Goal: Task Accomplishment & Management: Complete application form

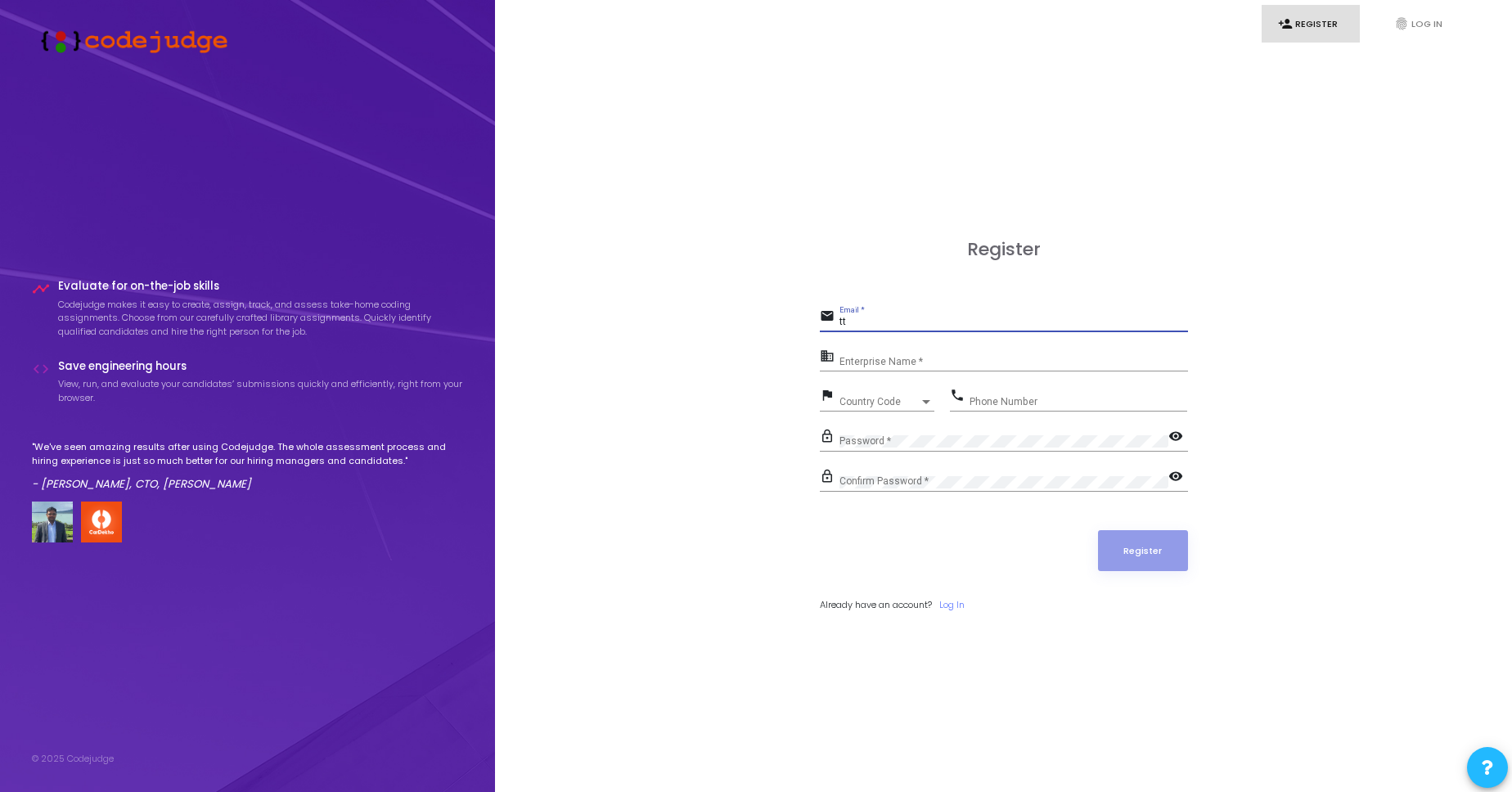
type input "t"
click at [839, 317] on input "[EMAIL_ADDRESS][DOMAIN_NAME]" at bounding box center [1014, 322] width 349 height 12
type input "[EMAIL_ADDRESS][DOMAIN_NAME]"
click at [702, 461] on div "Register email [EMAIL_ADDRESS][DOMAIN_NAME] Email * business Enterprise Name * …" at bounding box center [1003, 443] width 981 height 792
click at [881, 350] on div "Enterprise Name *" at bounding box center [1014, 358] width 349 height 25
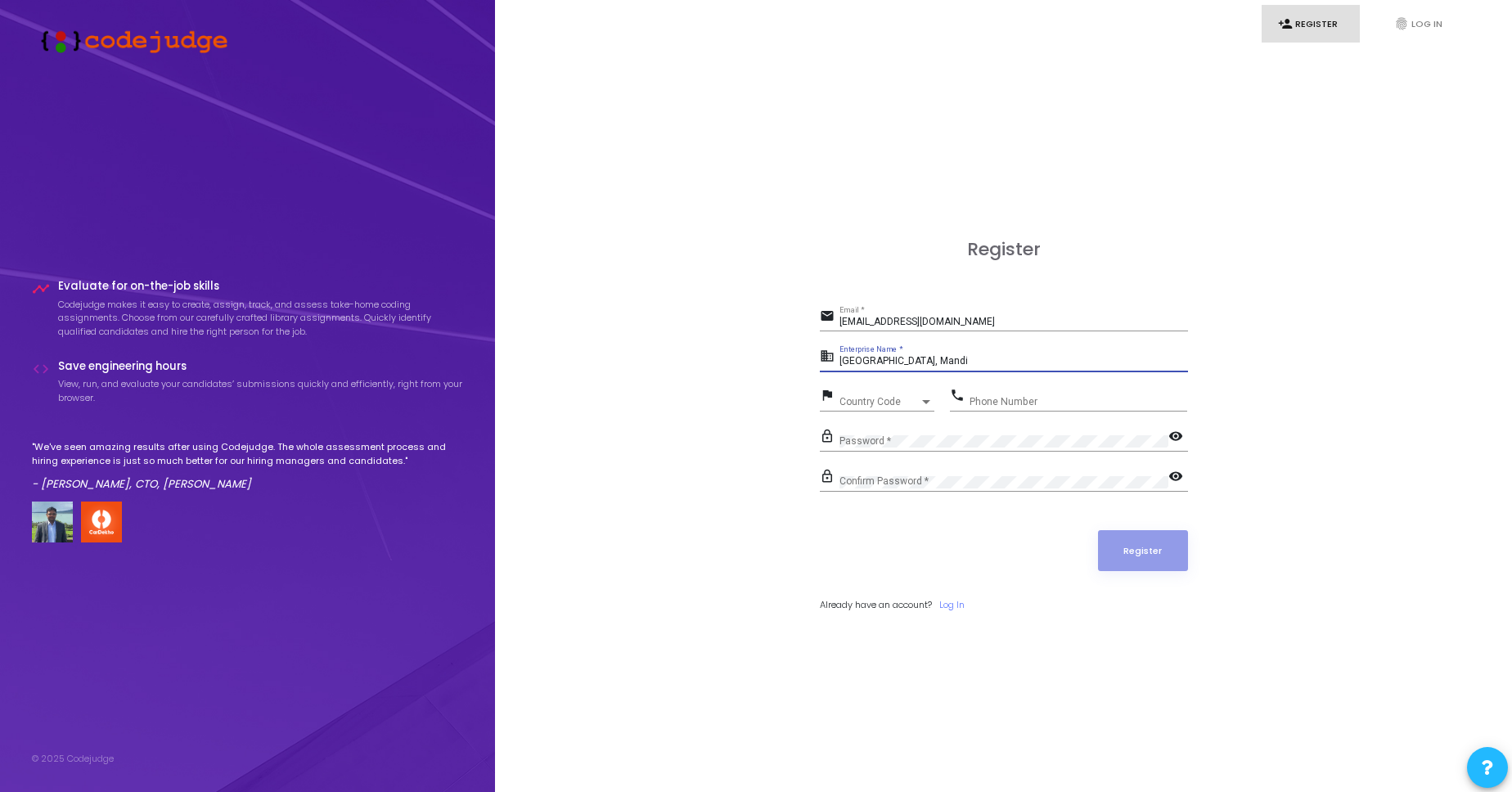
type input "[GEOGRAPHIC_DATA], Mandi"
click at [913, 389] on div "Country Code Country Code" at bounding box center [886, 399] width 95 height 25
type input "9"
type input "+"
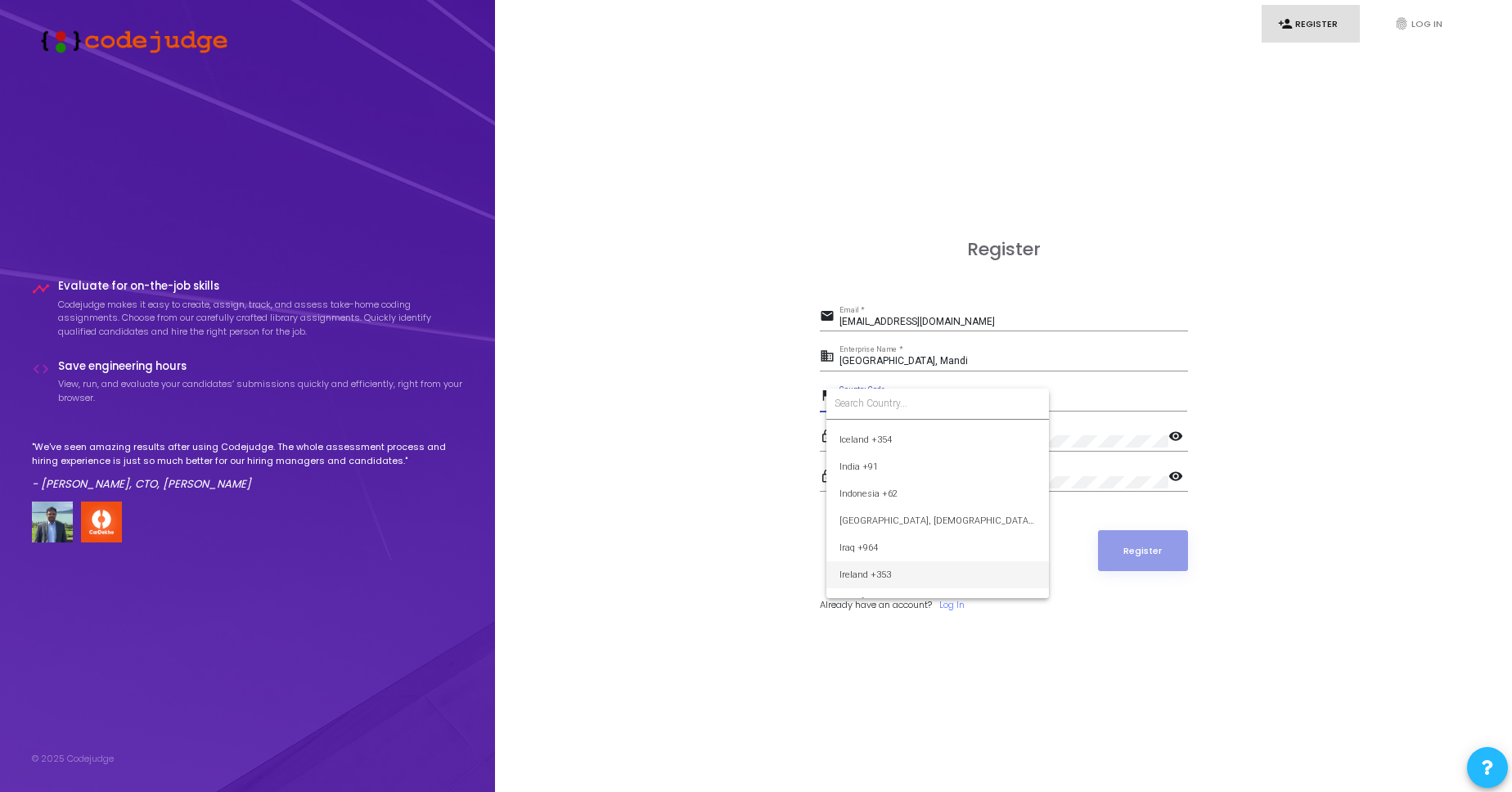
scroll to position [2514, 0]
click at [890, 524] on span "India +91" at bounding box center [937, 512] width 197 height 27
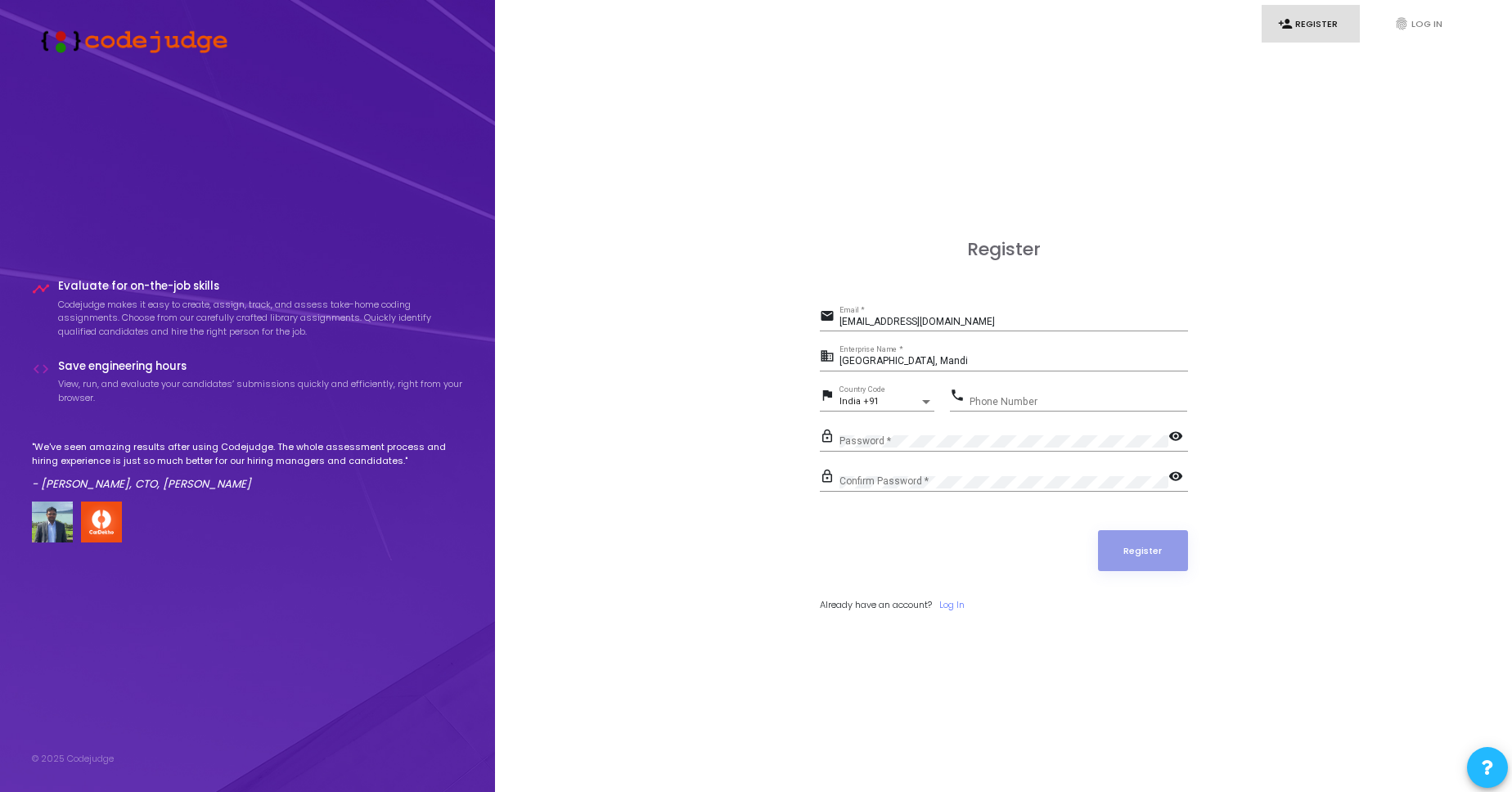
click at [995, 393] on div "Phone Number" at bounding box center [1078, 398] width 218 height 25
type input "7087523458"
click at [1086, 436] on div "Password *" at bounding box center [1004, 438] width 329 height 27
click at [1174, 436] on mat-icon "visibility" at bounding box center [1178, 438] width 20 height 20
click at [1176, 484] on mat-icon "visibility" at bounding box center [1178, 478] width 20 height 20
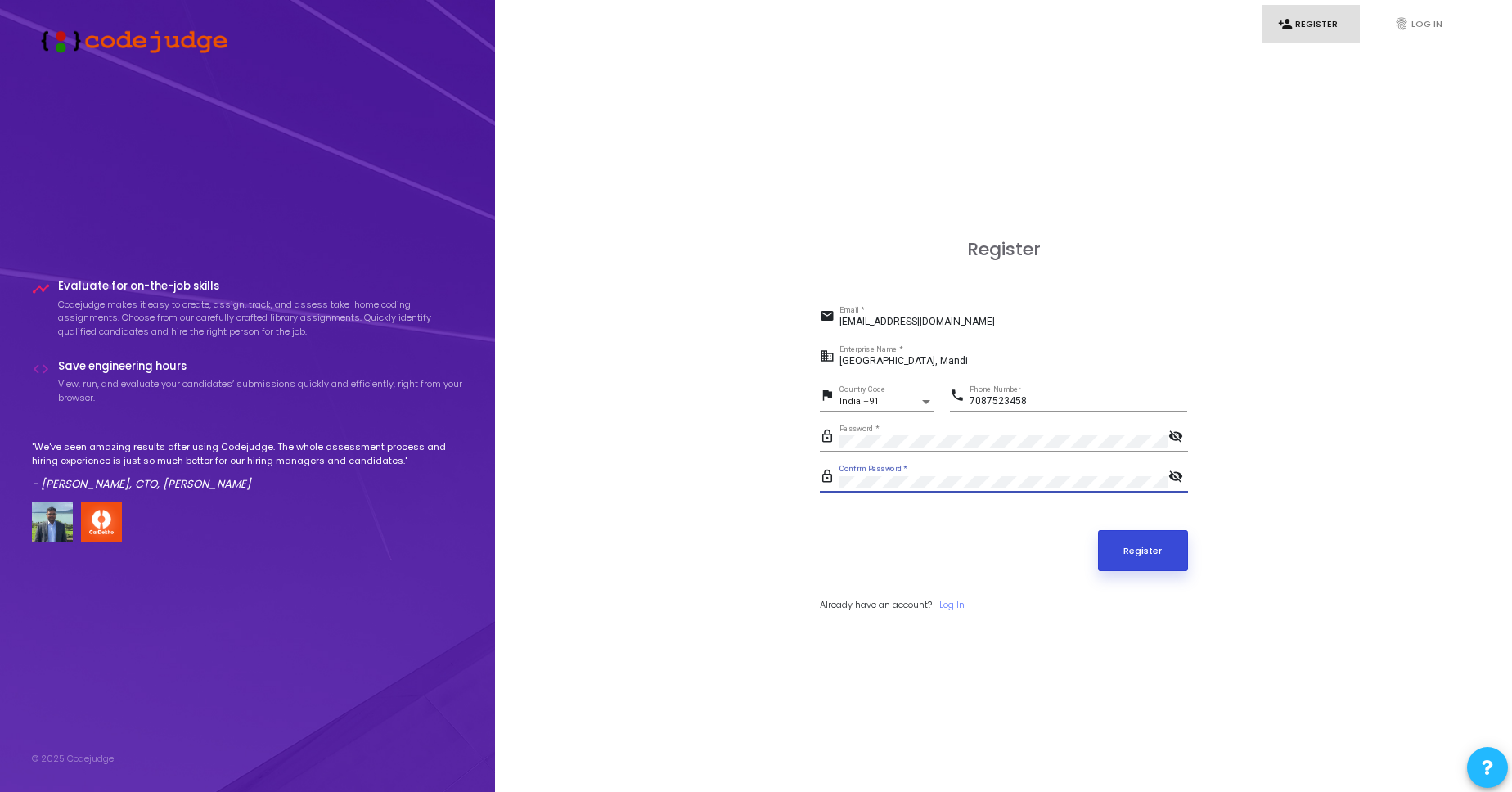
click at [1131, 535] on button "Register" at bounding box center [1142, 551] width 90 height 41
drag, startPoint x: 955, startPoint y: 313, endPoint x: 867, endPoint y: 323, distance: 88.6
click at [867, 323] on div "[EMAIL_ADDRESS][DOMAIN_NAME] Email *" at bounding box center [1014, 318] width 349 height 25
click at [1038, 299] on div "Register email [EMAIL_ADDRESS][DOMAIN_NAME] Email * business [GEOGRAPHIC_DATA],…" at bounding box center [1004, 444] width 368 height 410
click at [955, 315] on div "[EMAIL_ADDRESS][DOMAIN_NAME] Email *" at bounding box center [1014, 318] width 349 height 25
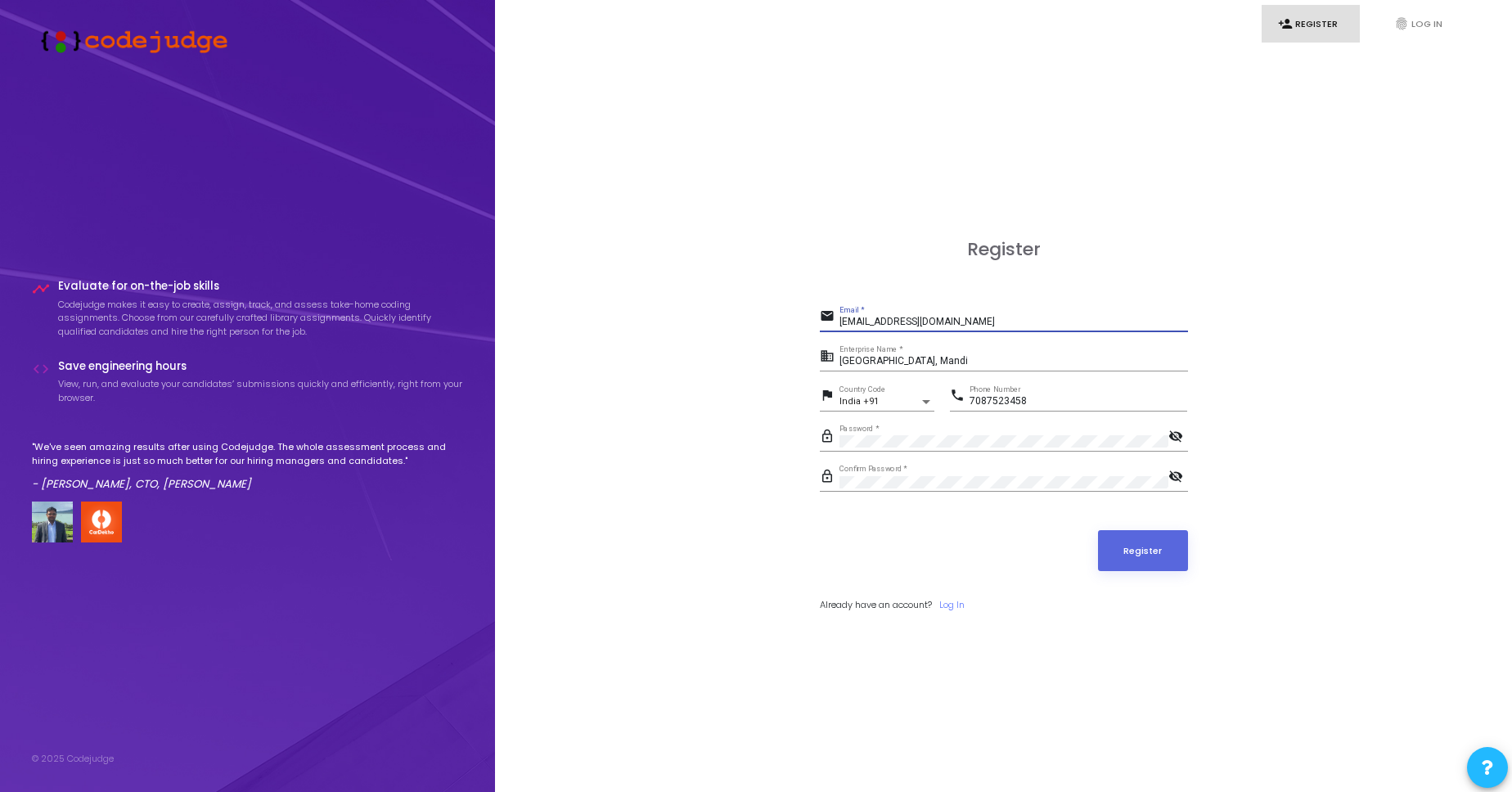
drag, startPoint x: 964, startPoint y: 319, endPoint x: 821, endPoint y: 326, distance: 143.2
click at [839, 326] on input "[EMAIL_ADDRESS][DOMAIN_NAME]" at bounding box center [1014, 322] width 349 height 12
type input "[EMAIL_ADDRESS][DOMAIN_NAME]"
click at [1138, 550] on button "Register" at bounding box center [1142, 551] width 90 height 41
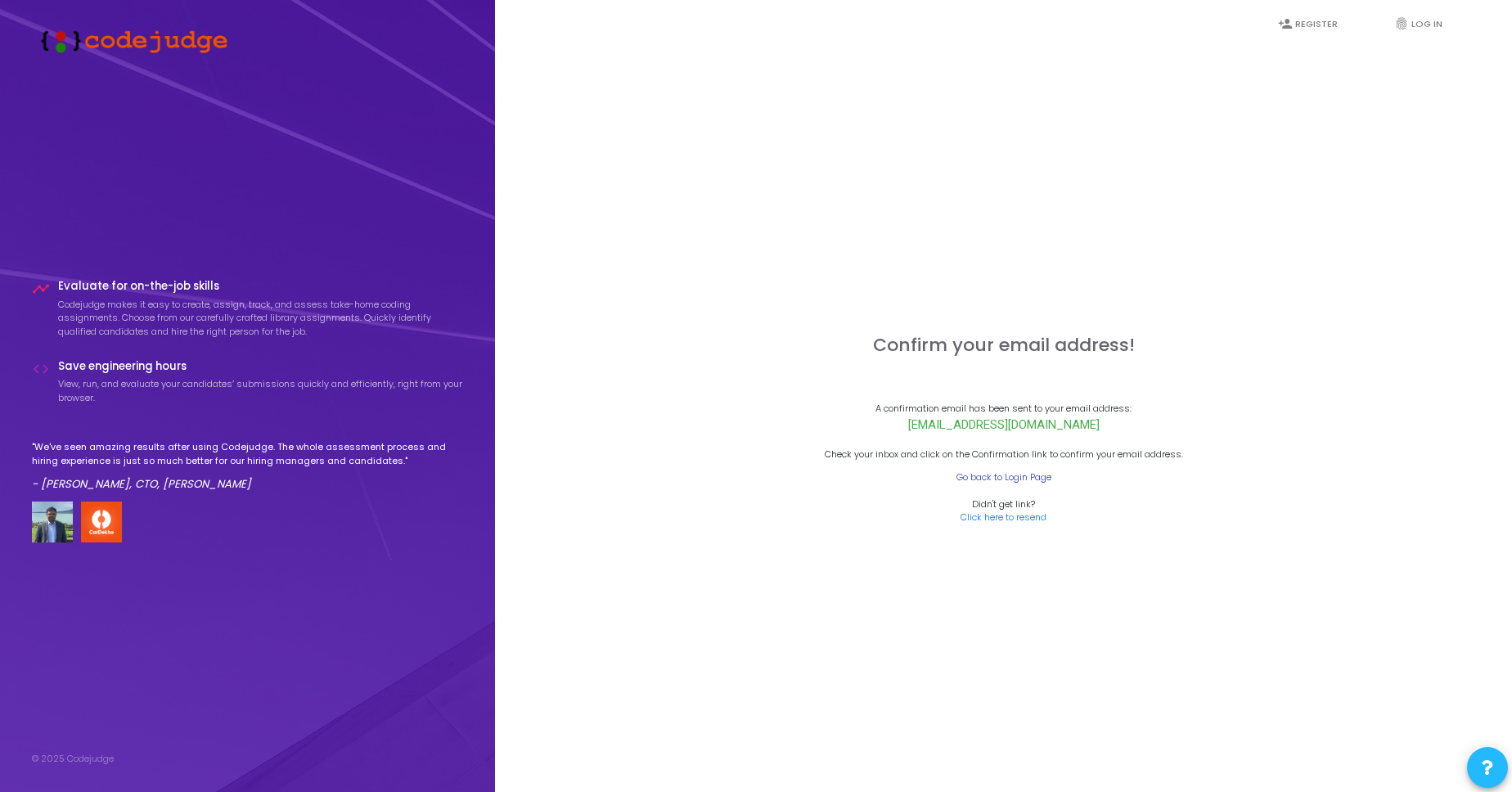
click at [1029, 482] on link "Go back to Login Page" at bounding box center [1003, 477] width 95 height 14
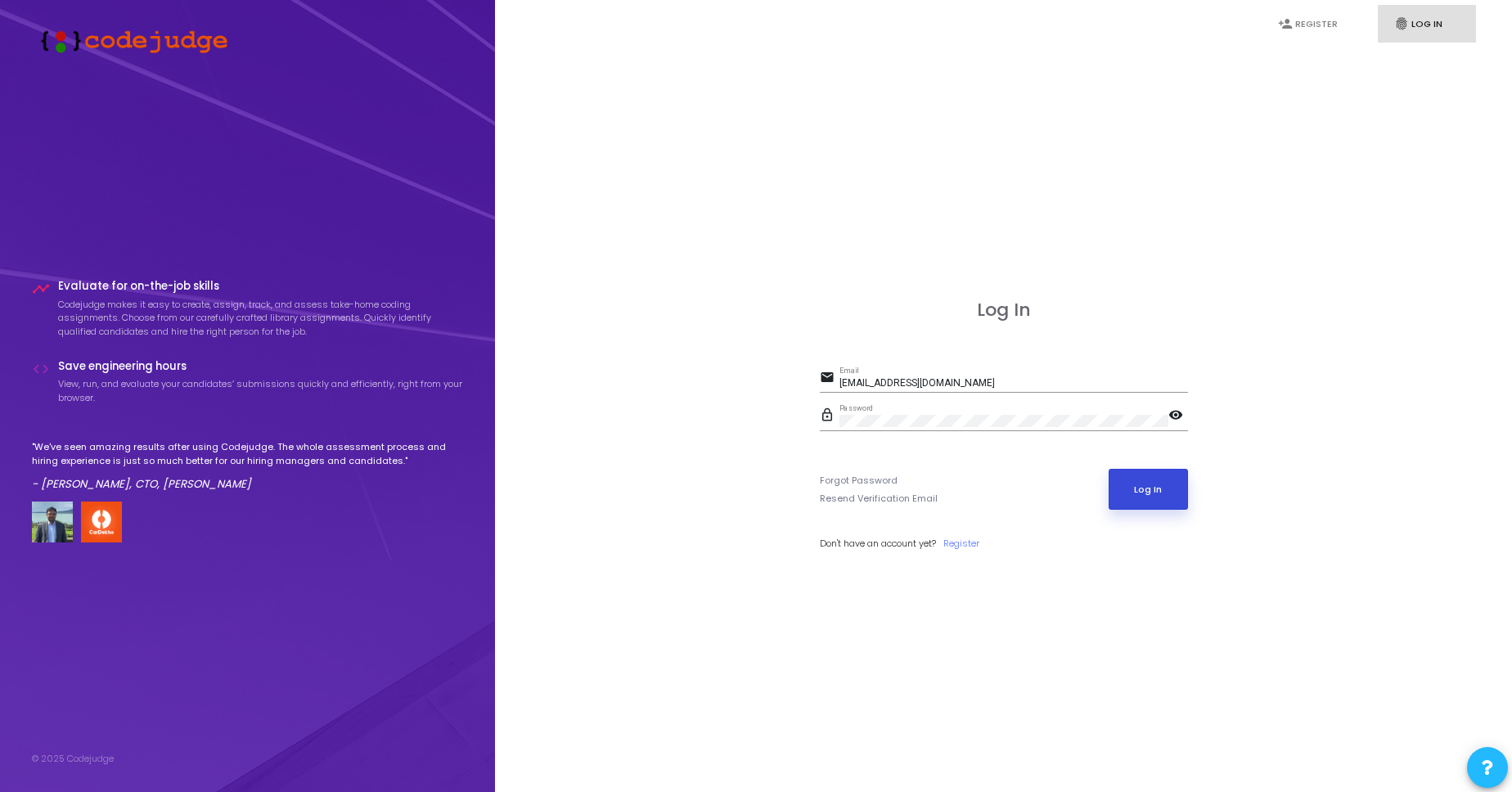
click at [1141, 498] on button "Log In" at bounding box center [1148, 489] width 80 height 41
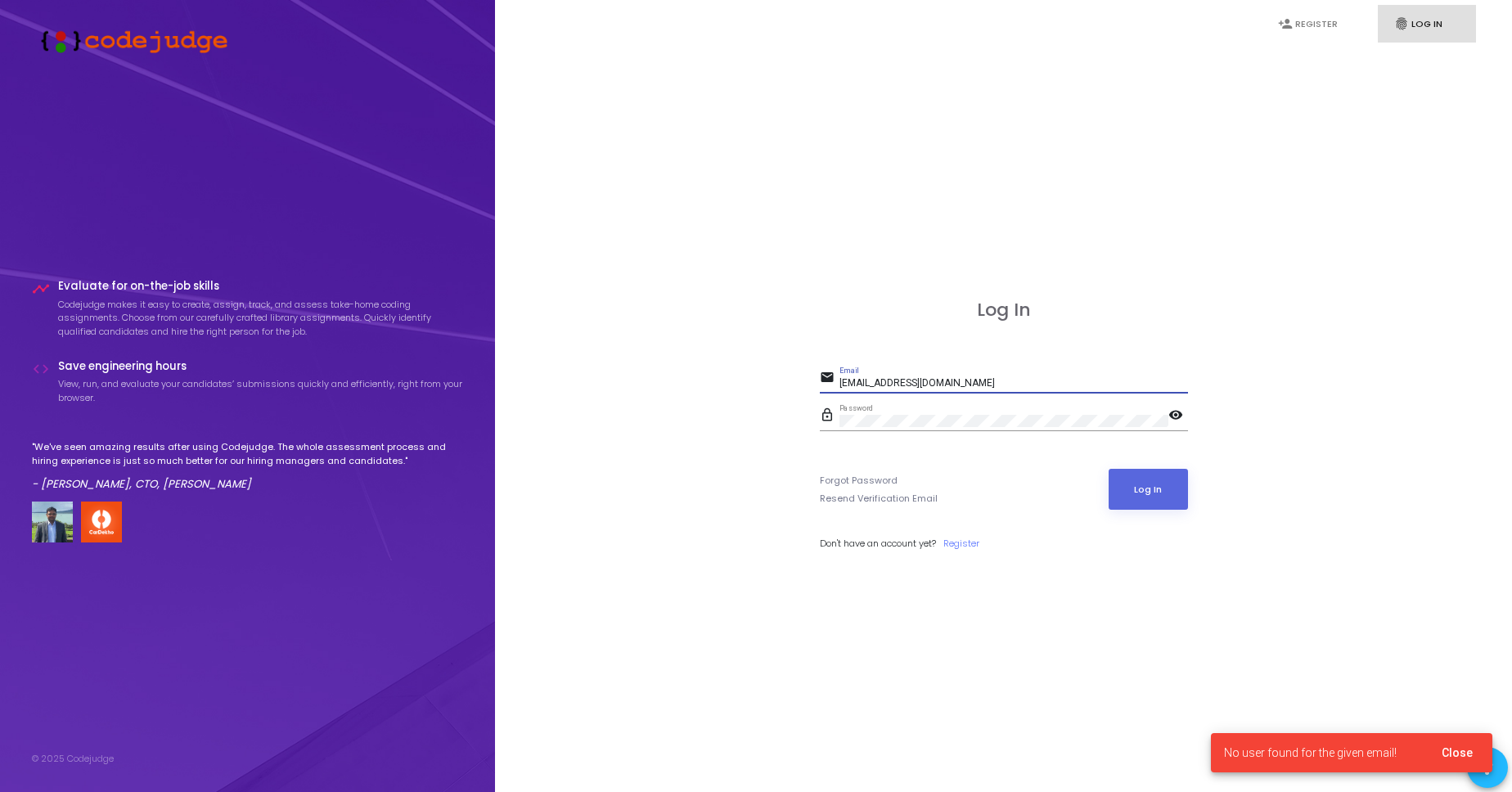
click at [1037, 387] on input "[EMAIL_ADDRESS][DOMAIN_NAME]" at bounding box center [1014, 384] width 349 height 12
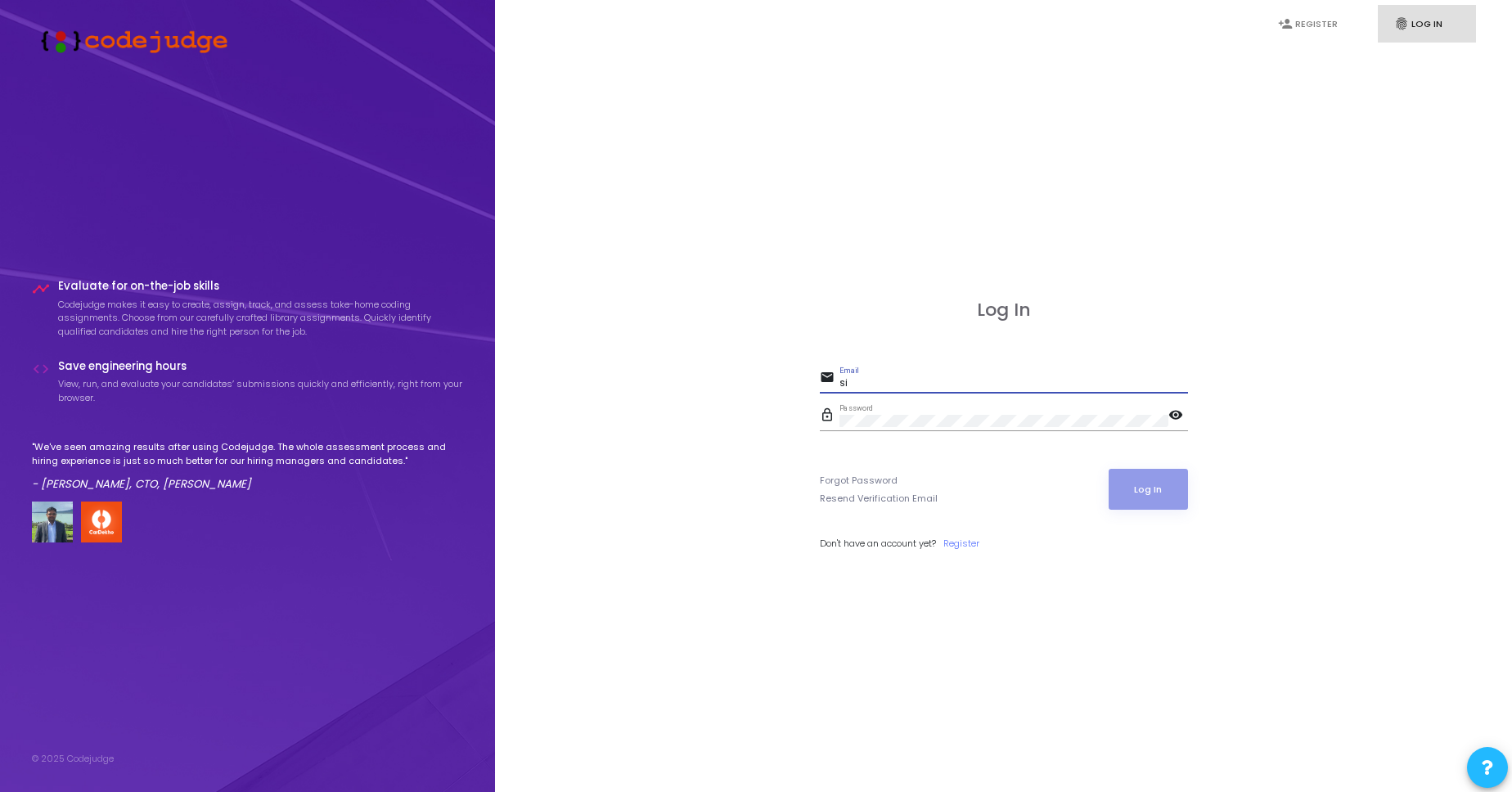
type input "s"
click at [1108, 469] on button "Log In" at bounding box center [1148, 489] width 80 height 41
type input "[EMAIL_ADDRESS][DOMAIN_NAME]\"
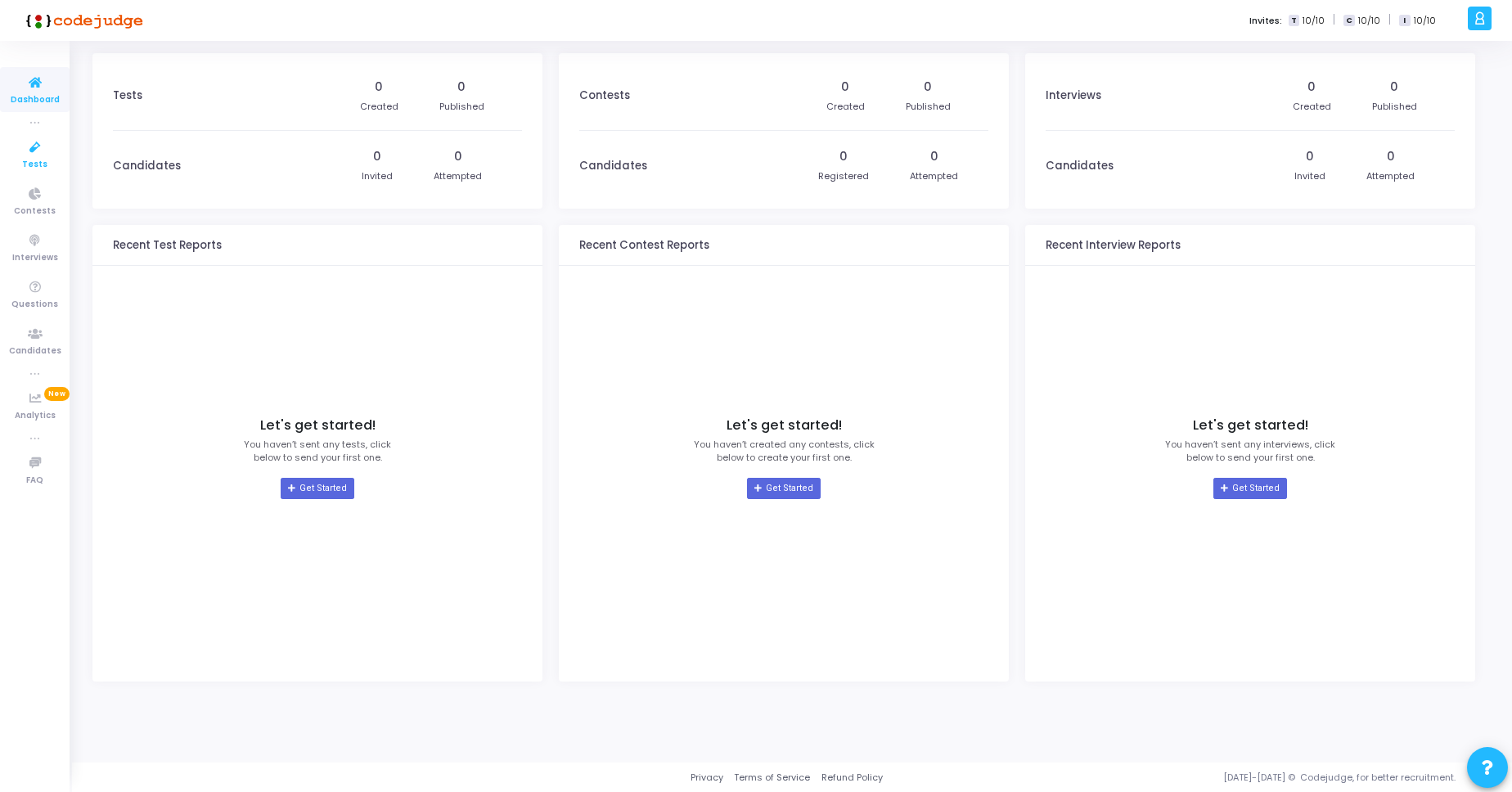
click at [21, 167] on link "Tests" at bounding box center [35, 154] width 70 height 45
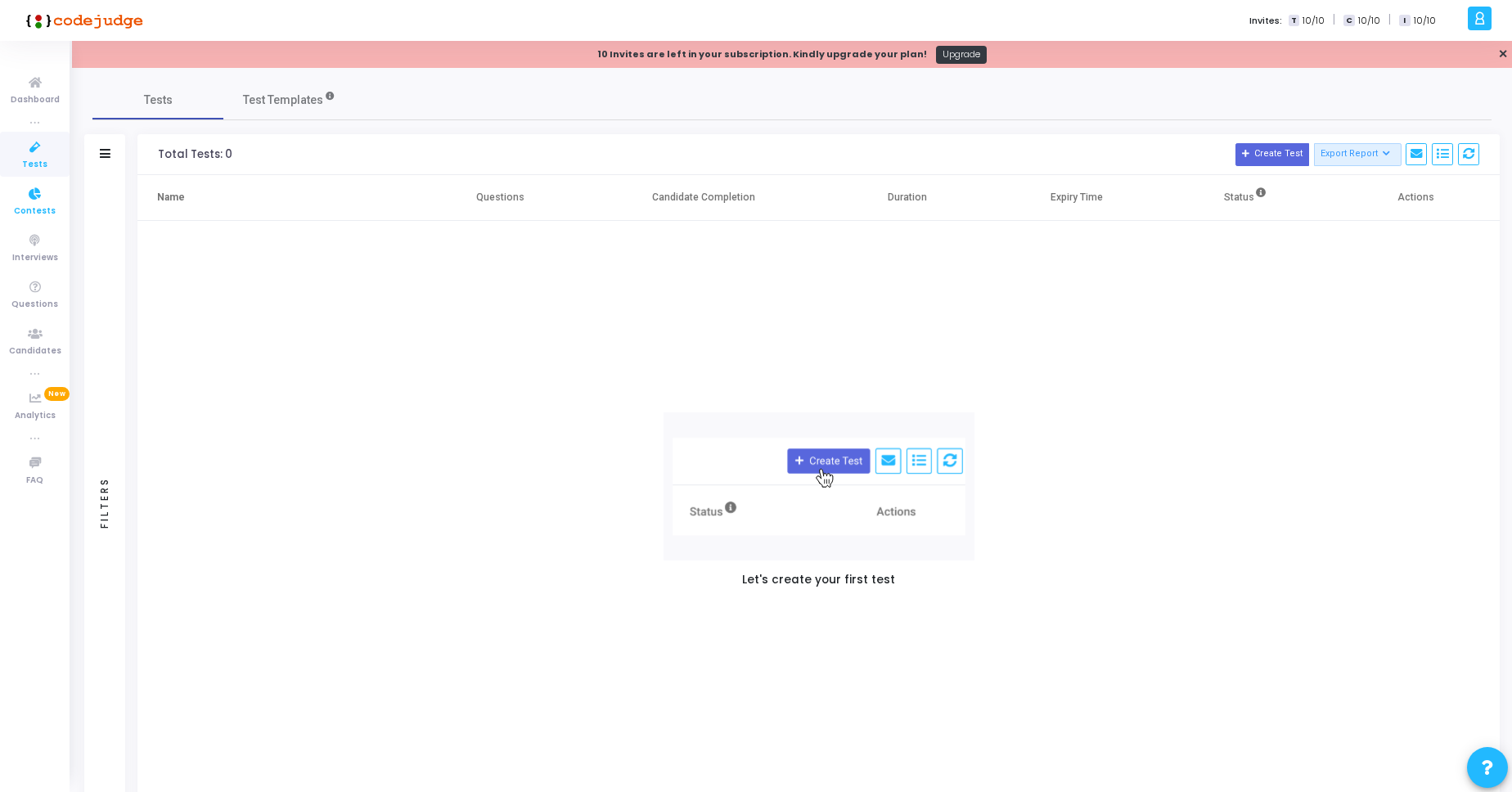
click at [39, 215] on span "Contests" at bounding box center [35, 211] width 42 height 14
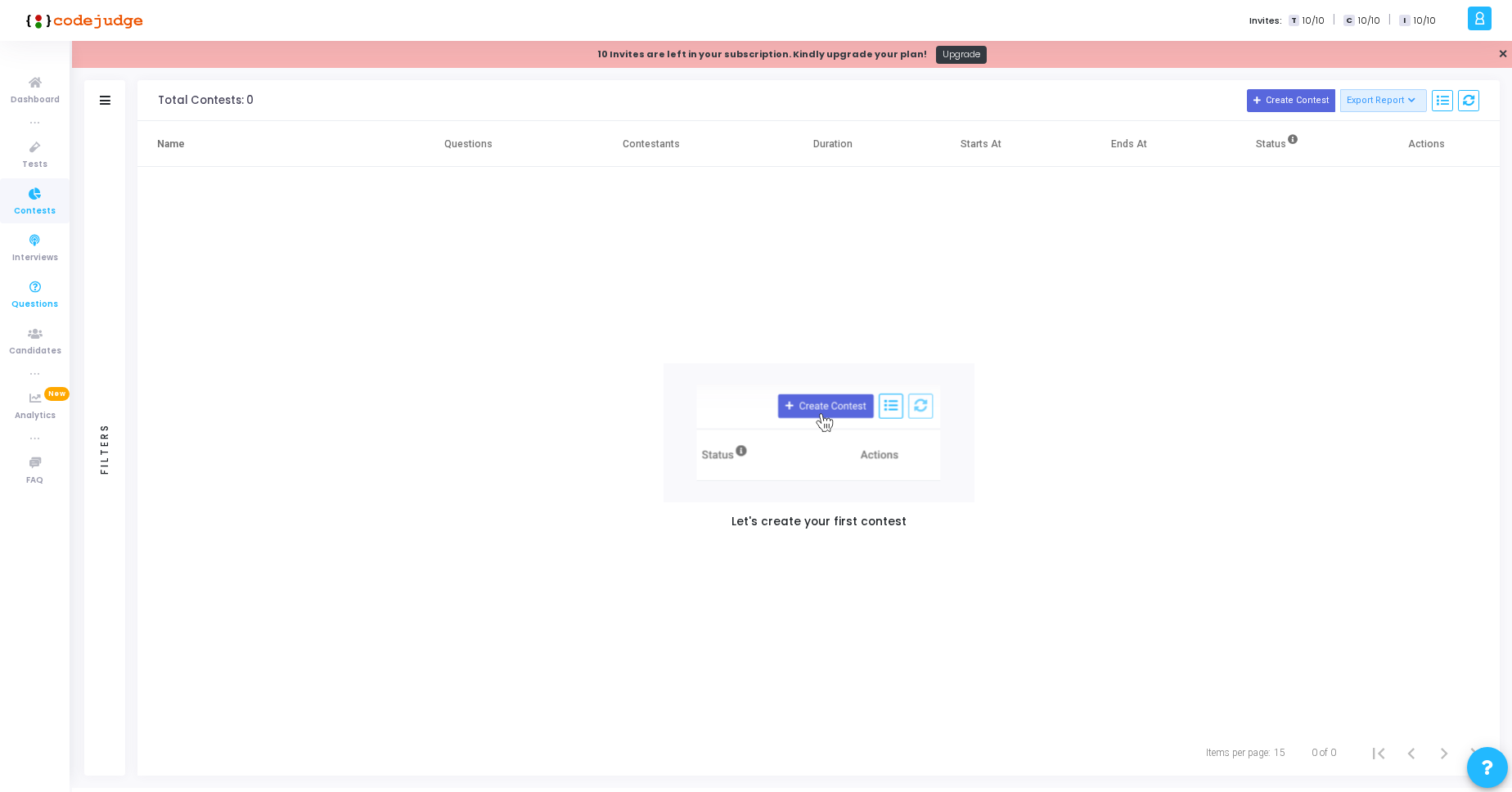
click at [34, 294] on icon at bounding box center [35, 287] width 35 height 21
